Goal: Information Seeking & Learning: Learn about a topic

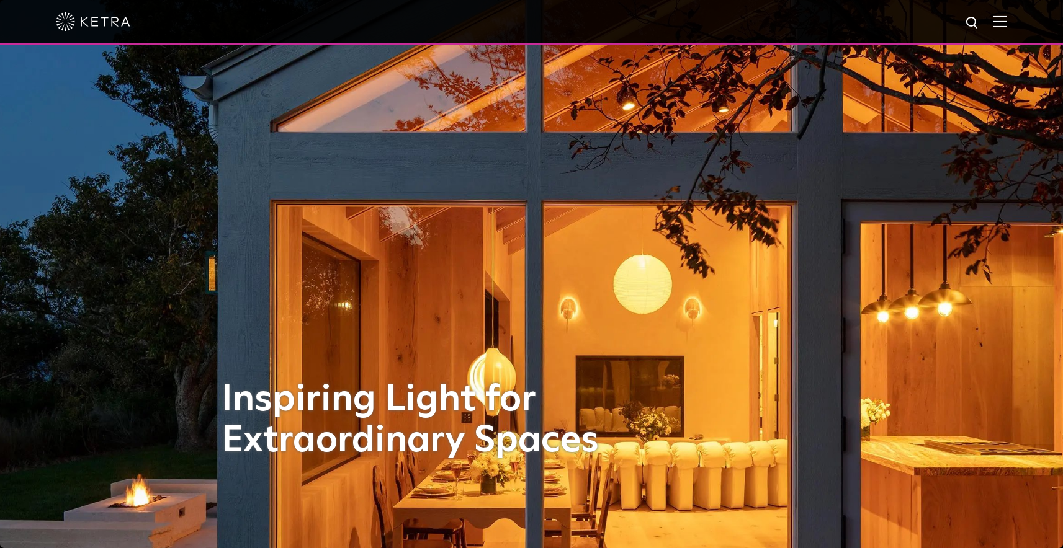
click at [94, 12] on div at bounding box center [531, 21] width 951 height 43
click at [94, 20] on img at bounding box center [93, 21] width 74 height 19
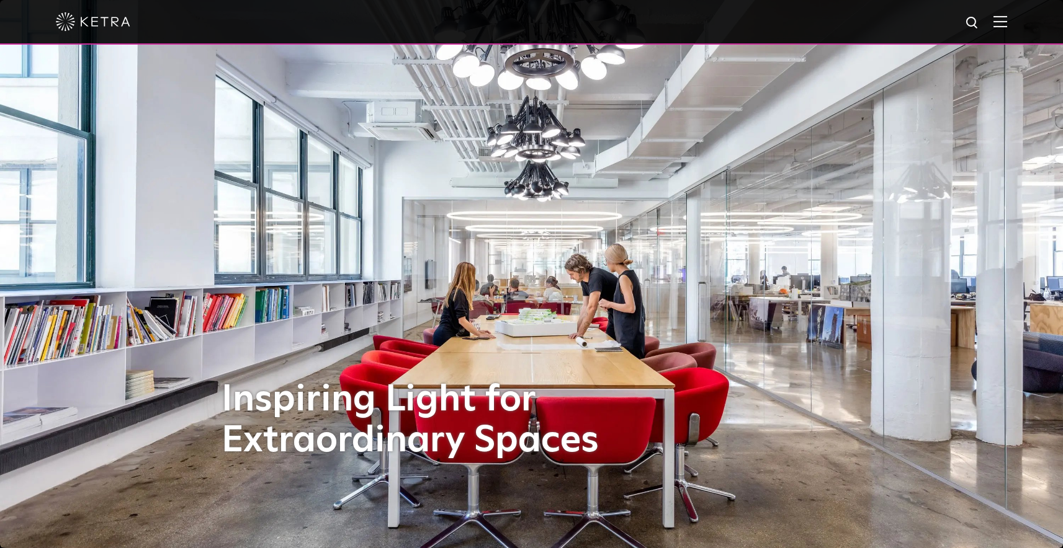
click at [1007, 18] on img at bounding box center [1000, 22] width 14 height 12
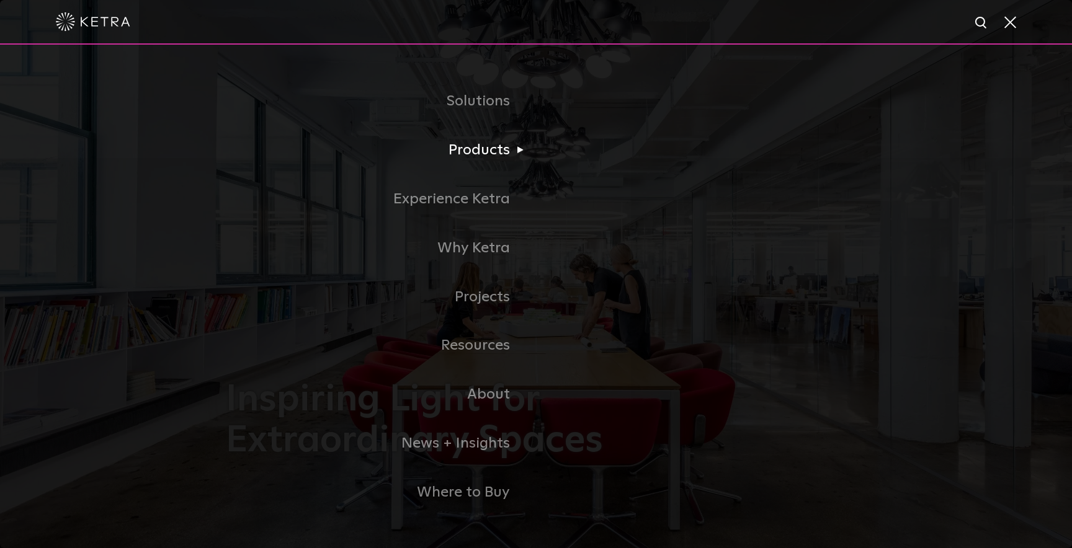
click at [625, 158] on li "Products Commercial Products Residential Products" at bounding box center [536, 150] width 620 height 49
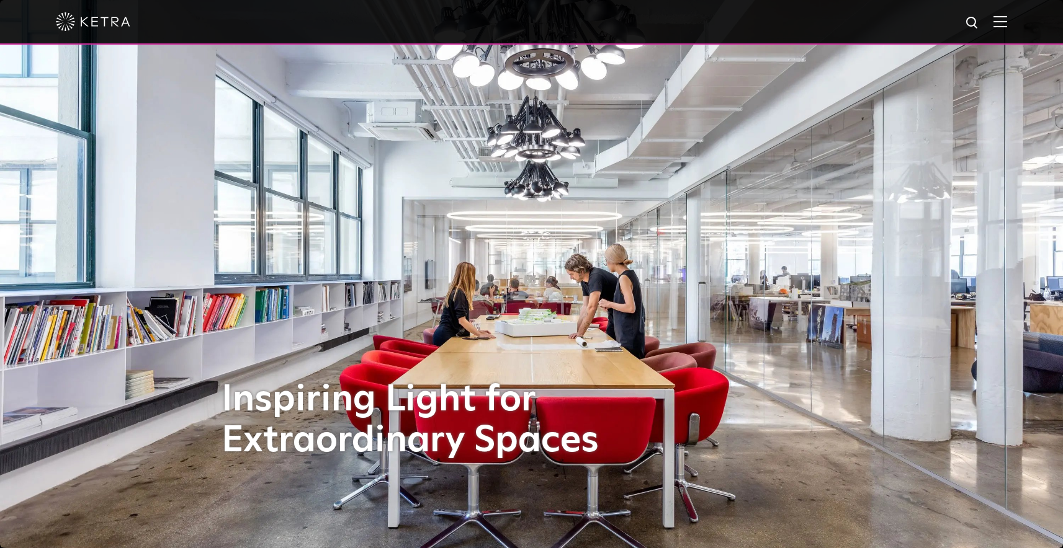
click at [1007, 24] on img at bounding box center [1000, 22] width 14 height 12
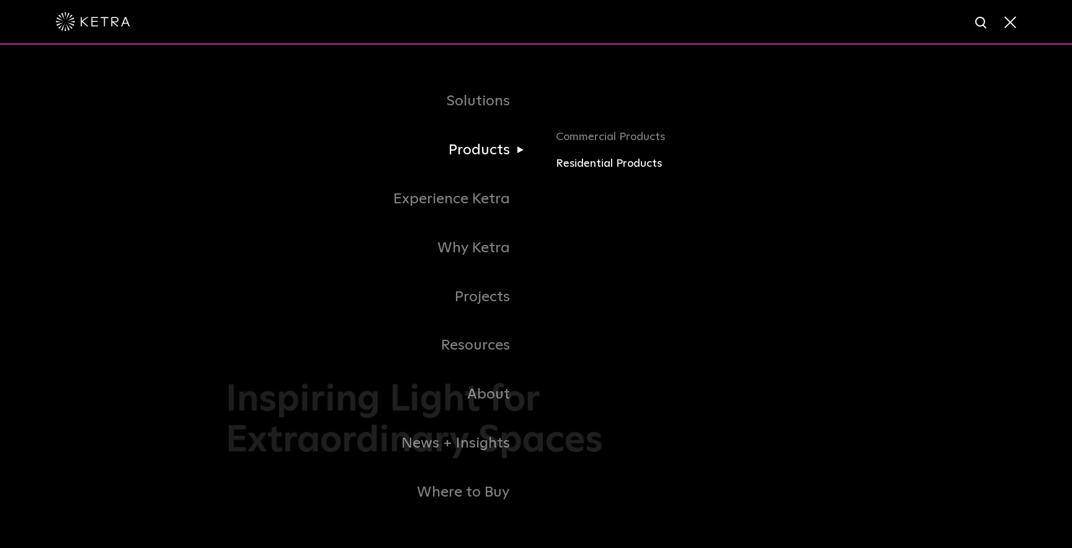
click at [576, 165] on link "Residential Products" at bounding box center [701, 164] width 290 height 18
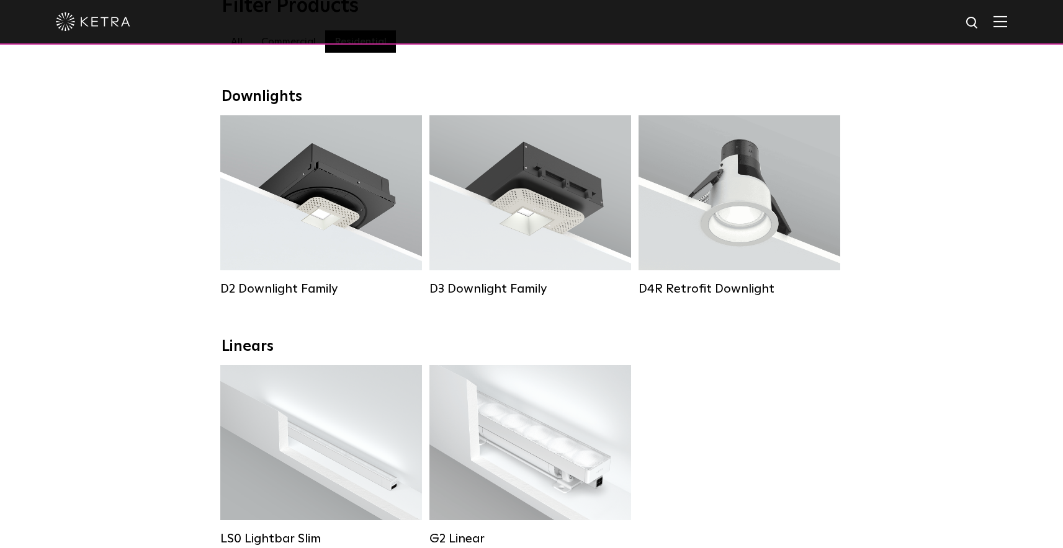
scroll to position [22, 0]
